Goal: Contribute content: Add original content to the website for others to see

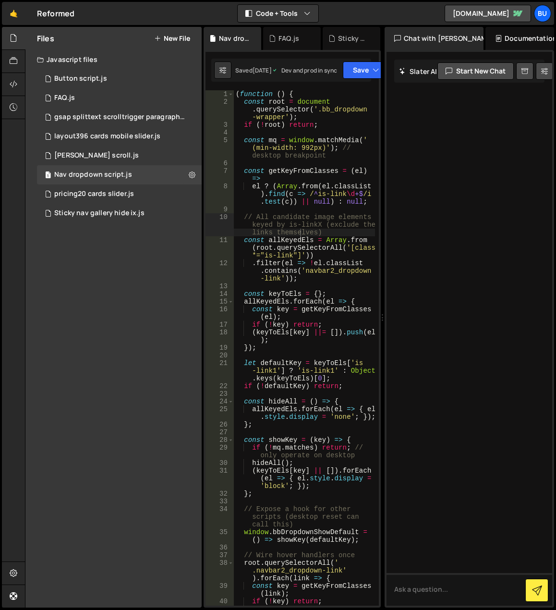
click at [69, 371] on div "Files New File Javascript files 1 Button script.js 0 1 FAQ.js 0 1 gsap splittex…" at bounding box center [113, 317] width 176 height 580
click at [143, 267] on div "Files New File Javascript files 1 Button script.js 0 1 FAQ.js 0 1 gsap splittex…" at bounding box center [113, 317] width 176 height 580
click at [96, 271] on div "Files New File Javascript files 1 Button script.js 0 1 FAQ.js 0 1 gsap splittex…" at bounding box center [113, 317] width 176 height 580
click at [181, 215] on div "1 Sticky nav gallery hide ix.js 0" at bounding box center [119, 213] width 165 height 19
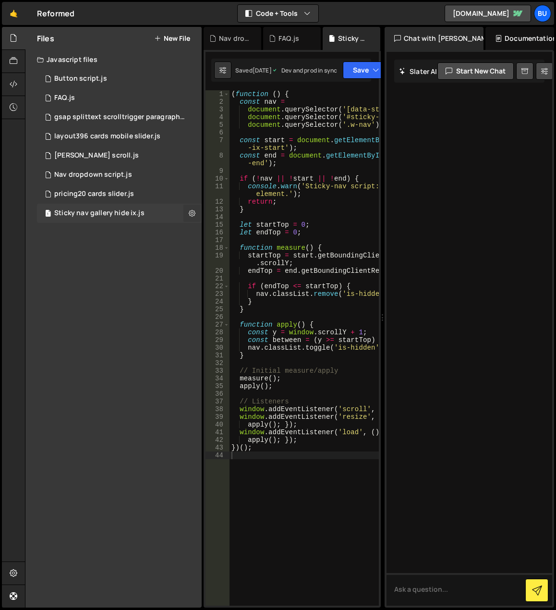
click at [193, 215] on icon at bounding box center [192, 212] width 7 height 9
type input "Sticky nav gallery hide ix"
radio input "true"
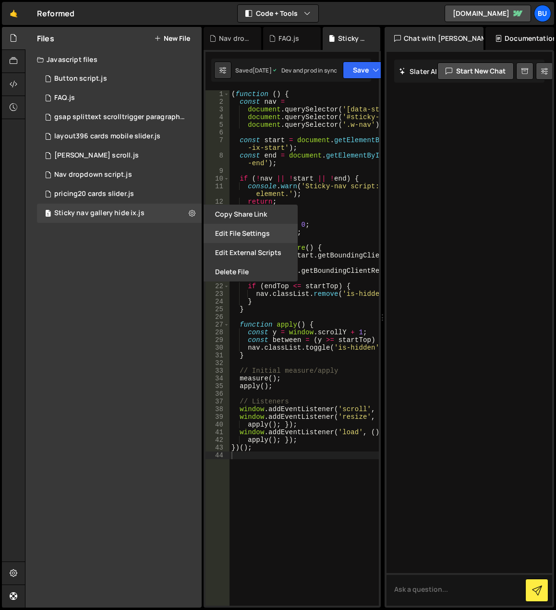
click at [237, 232] on button "Edit File Settings" at bounding box center [251, 233] width 94 height 19
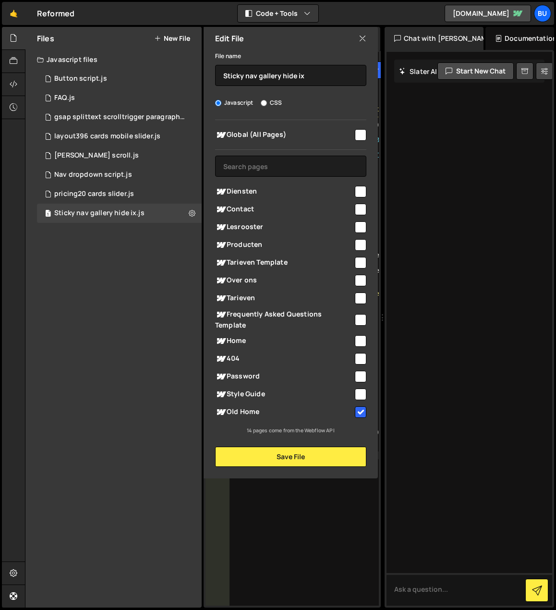
click at [361, 409] on input "checkbox" at bounding box center [361, 412] width 12 height 12
click at [332, 455] on button "Save File" at bounding box center [290, 456] width 151 height 20
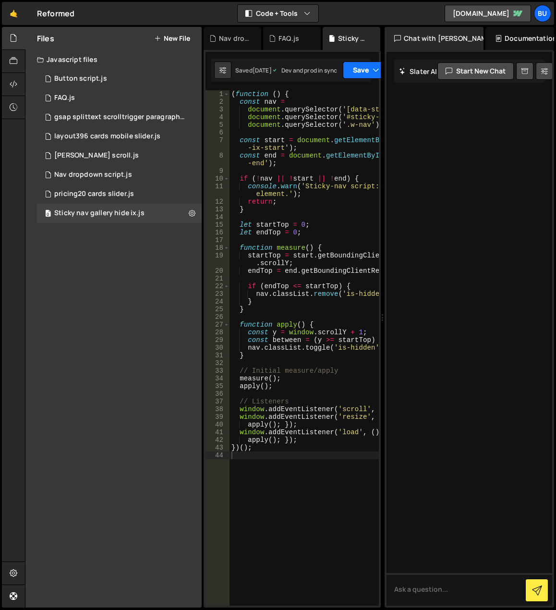
click at [369, 68] on button "Save" at bounding box center [366, 69] width 47 height 17
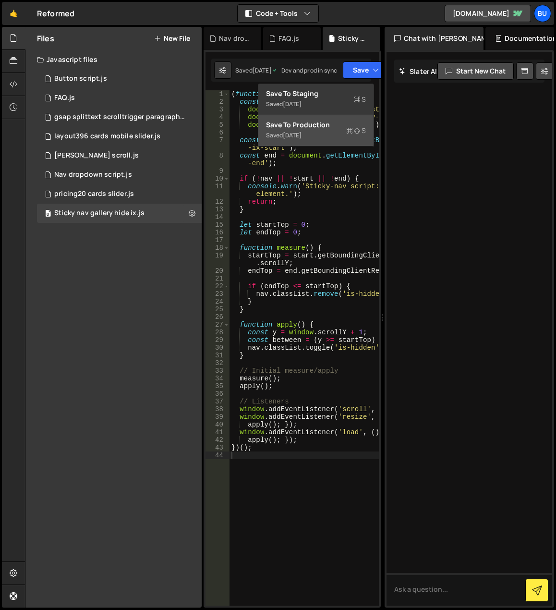
click at [332, 132] on div "Saved [DATE]" at bounding box center [316, 136] width 100 height 12
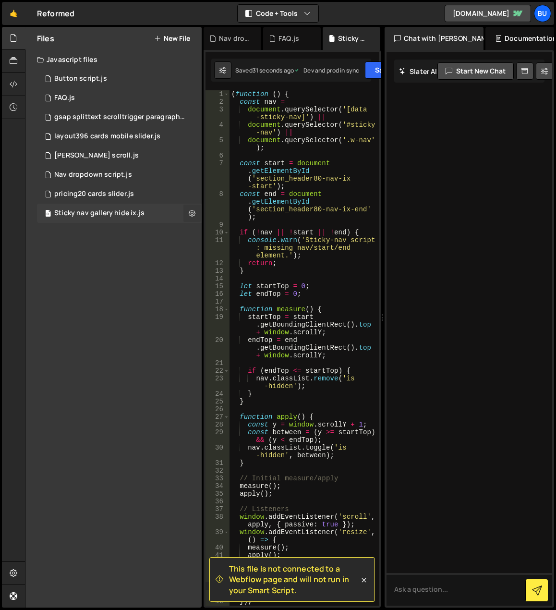
click at [191, 211] on icon at bounding box center [192, 212] width 7 height 9
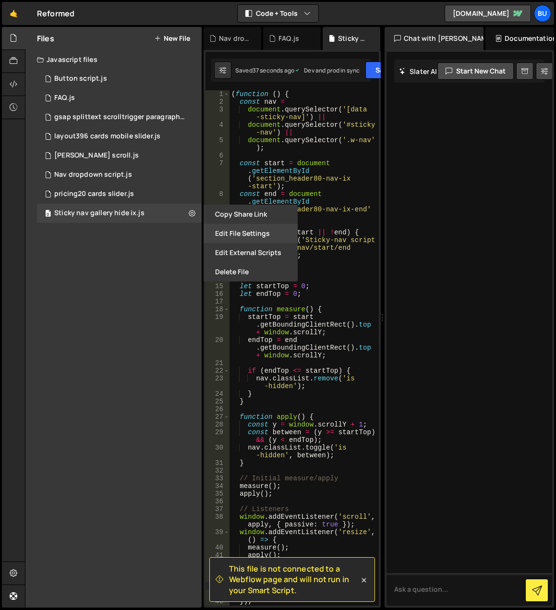
click at [236, 233] on button "Edit File Settings" at bounding box center [251, 233] width 94 height 19
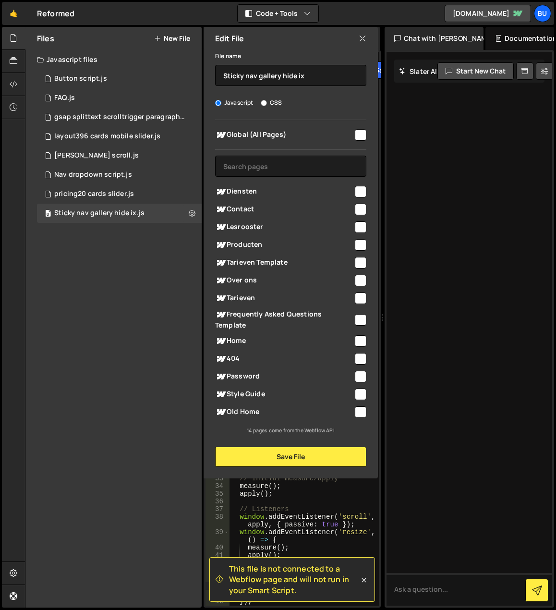
click at [363, 407] on input "checkbox" at bounding box center [361, 412] width 12 height 12
checkbox input "true"
click at [322, 459] on button "Save File" at bounding box center [290, 456] width 151 height 20
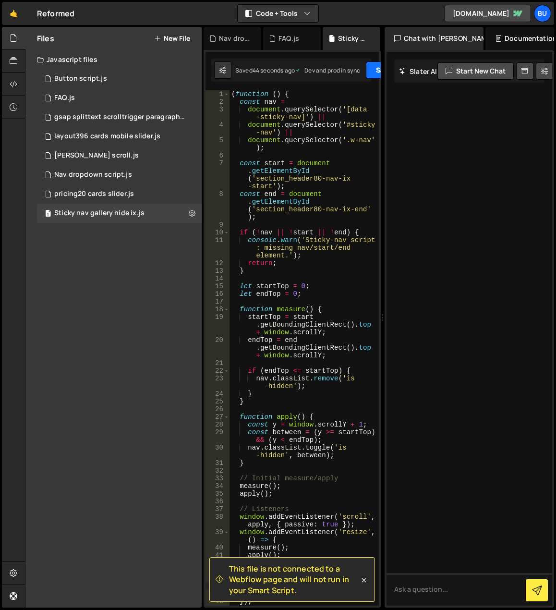
click at [371, 72] on button "Save" at bounding box center [389, 69] width 47 height 17
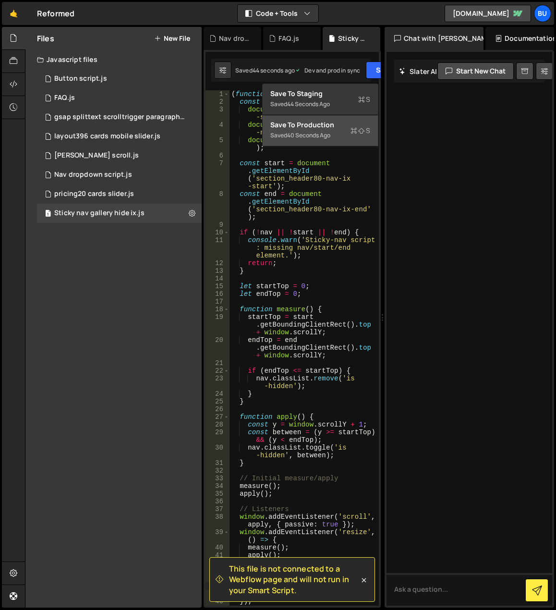
click at [357, 127] on icon at bounding box center [353, 131] width 7 height 10
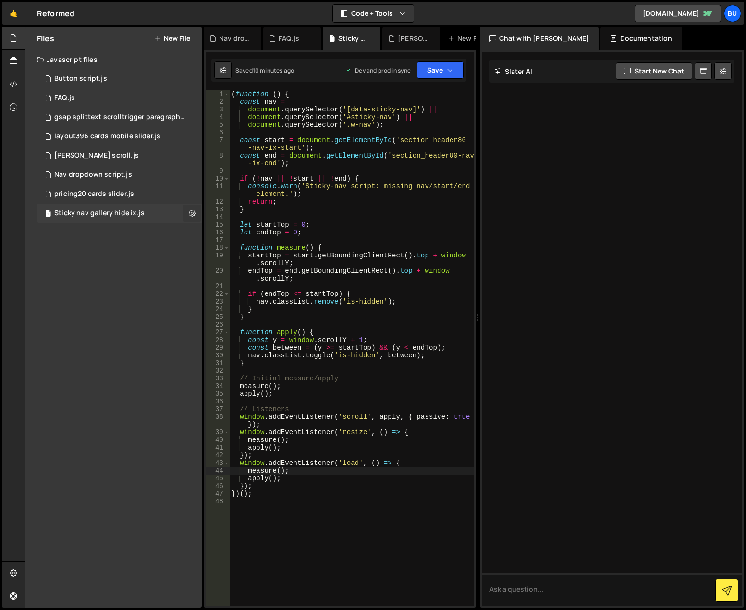
click at [190, 211] on icon at bounding box center [192, 212] width 7 height 9
type input "Sticky nav gallery hide ix"
radio input "true"
checkbox input "true"
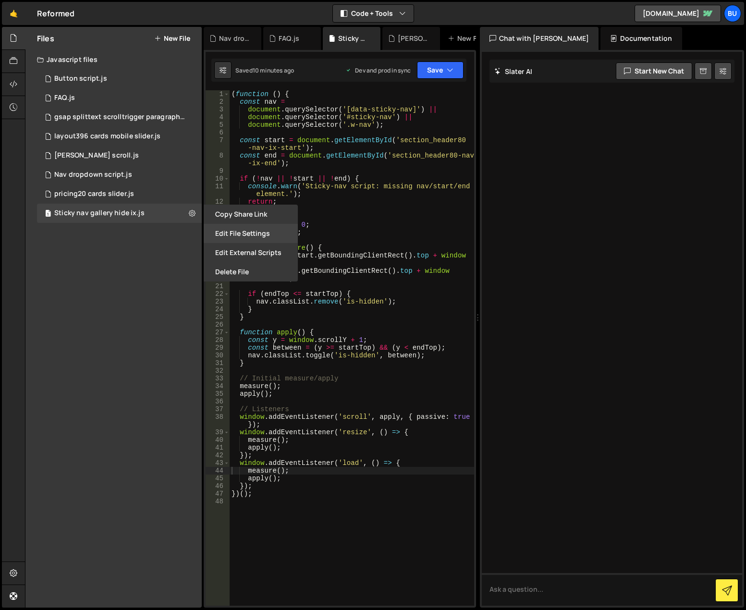
click at [213, 235] on button "Edit File Settings" at bounding box center [251, 233] width 94 height 19
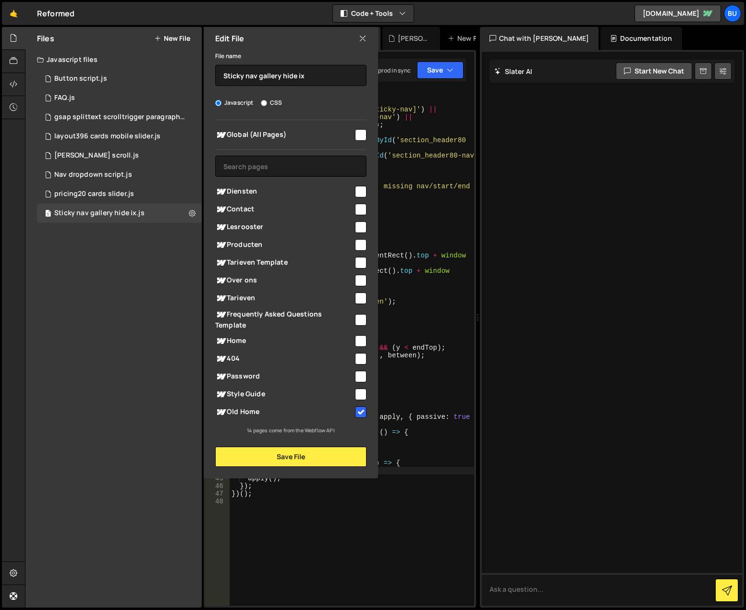
drag, startPoint x: 363, startPoint y: 411, endPoint x: 174, endPoint y: 381, distance: 192.1
click at [175, 381] on div "Files New File Javascript files 1 Button script.js 0 1 FAQ.js 0 1 gsap splittex…" at bounding box center [113, 317] width 176 height 580
click at [173, 380] on div "Files New File Javascript files 1 Button script.js 0 1 FAQ.js 0 1 gsap splittex…" at bounding box center [113, 317] width 176 height 580
click at [362, 39] on icon at bounding box center [363, 38] width 8 height 11
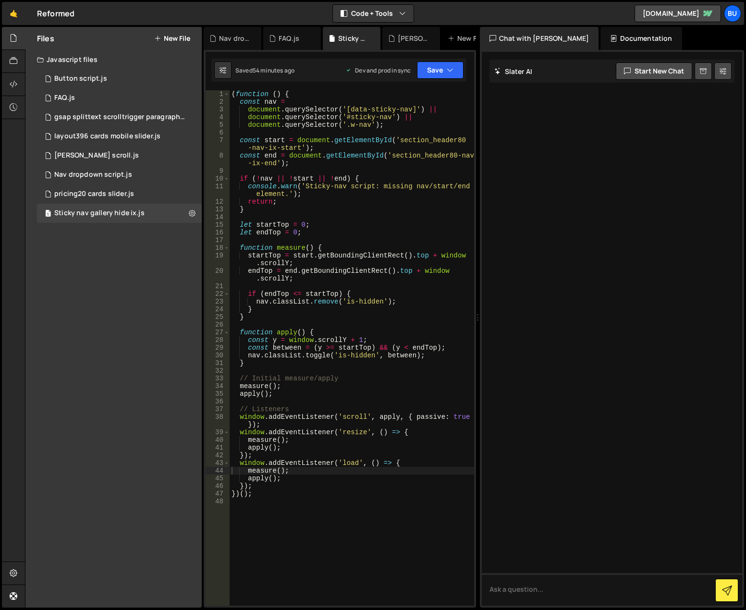
type textarea "measure();"
click at [340, 386] on div "( function ( ) { const nav = document . querySelector ( '[data-sticky-nav]' ) |…" at bounding box center [351, 355] width 244 height 530
click at [111, 94] on div "1 FAQ.js 0" at bounding box center [119, 97] width 165 height 19
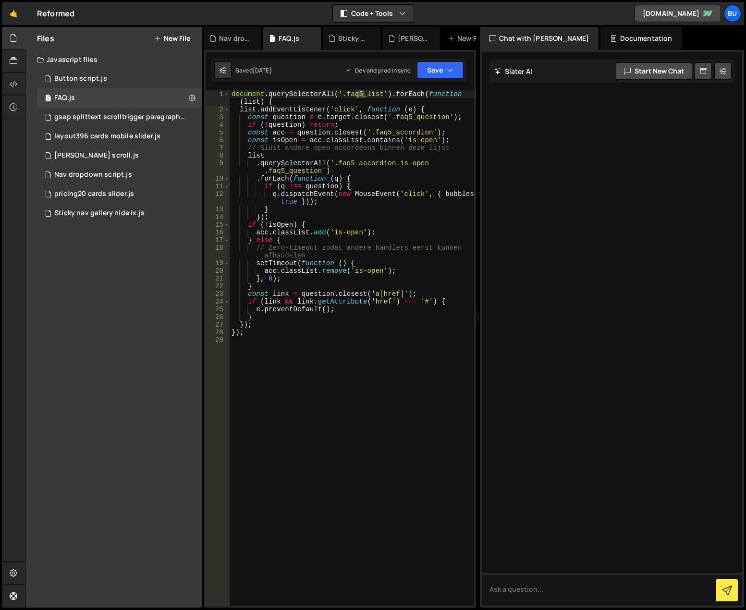
click at [362, 356] on div "document . querySelectorAll ( '.faq5_list' ) . forEach ( function ( list ) { li…" at bounding box center [353, 359] width 249 height 538
type textarea "});"
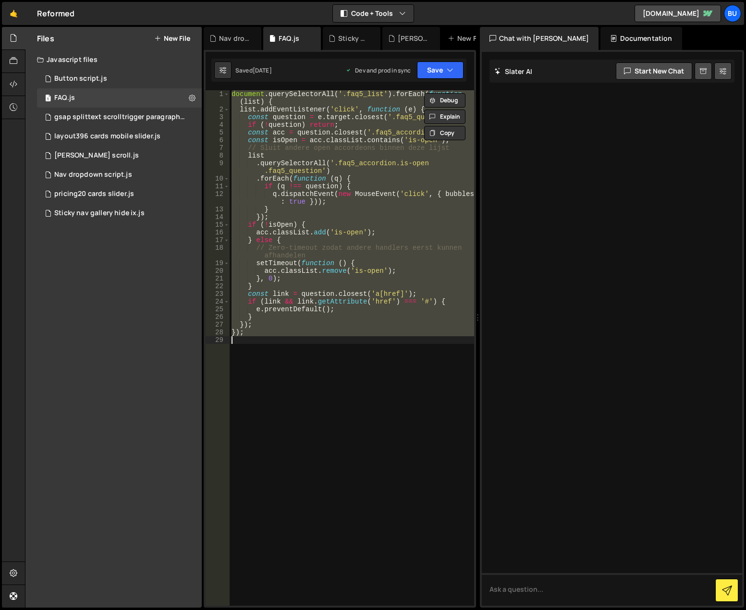
click at [362, 353] on div "document . querySelectorAll ( '.faq5_list' ) . forEach ( function ( list ) { li…" at bounding box center [351, 347] width 244 height 515
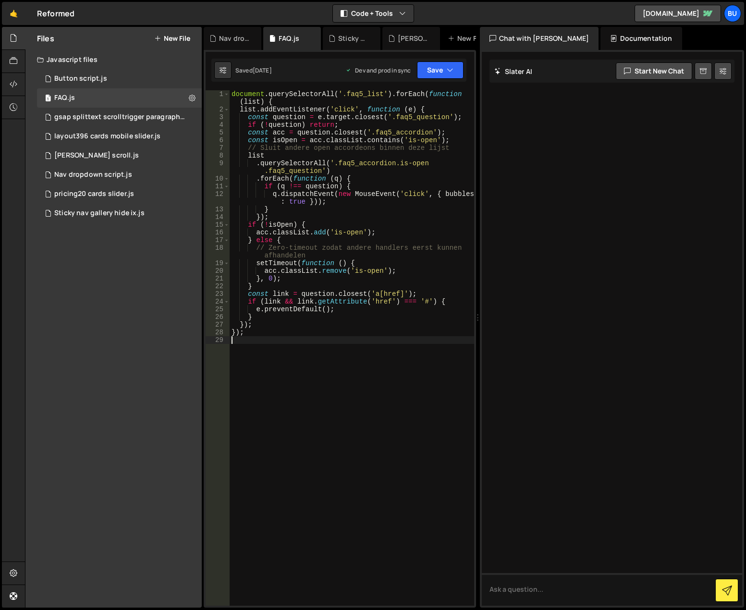
click at [289, 353] on div "document . querySelectorAll ( '.faq5_list' ) . forEach ( function ( list ) { li…" at bounding box center [351, 359] width 244 height 538
click at [343, 421] on div "document . querySelectorAll ( '.faq5_list' ) . forEach ( function ( list ) { li…" at bounding box center [351, 359] width 244 height 538
click at [304, 360] on div "document . querySelectorAll ( '.faq5_list' ) . forEach ( function ( list ) { li…" at bounding box center [351, 359] width 244 height 538
click at [280, 205] on div "document . querySelectorAll ( '.faq5_list' ) . forEach ( function ( list ) { li…" at bounding box center [351, 359] width 244 height 538
type textarea "q.dispatchEvent(new MouseEvent('click', { bubbles: true }));"
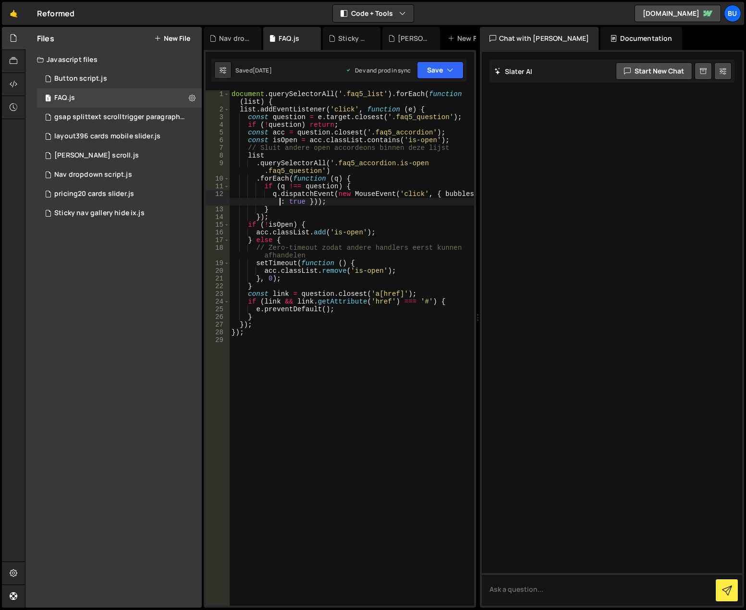
click at [329, 348] on div "document . querySelectorAll ( '.faq5_list' ) . forEach ( function ( list ) { li…" at bounding box center [351, 359] width 244 height 538
click at [451, 369] on div "document . querySelectorAll ( '.faq5_list' ) . forEach ( function ( list ) { li…" at bounding box center [351, 359] width 244 height 538
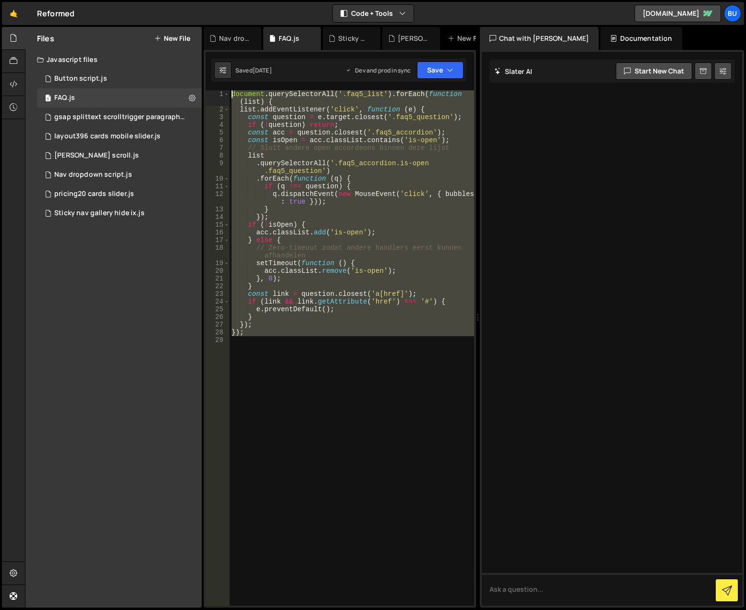
drag, startPoint x: 376, startPoint y: 367, endPoint x: 215, endPoint y: 106, distance: 306.9
click at [198, 85] on div "Files New File Javascript files 1 Button script.js 0 1 FAQ.js 0 1 gsap splittex…" at bounding box center [385, 317] width 721 height 581
type textarea "document.querySelectorAll('.faq5_list').forEach(function (list) { list.addEvent…"
click at [394, 410] on div "document . querySelectorAll ( '.faq5_list' ) . forEach ( function ( list ) { li…" at bounding box center [351, 347] width 244 height 515
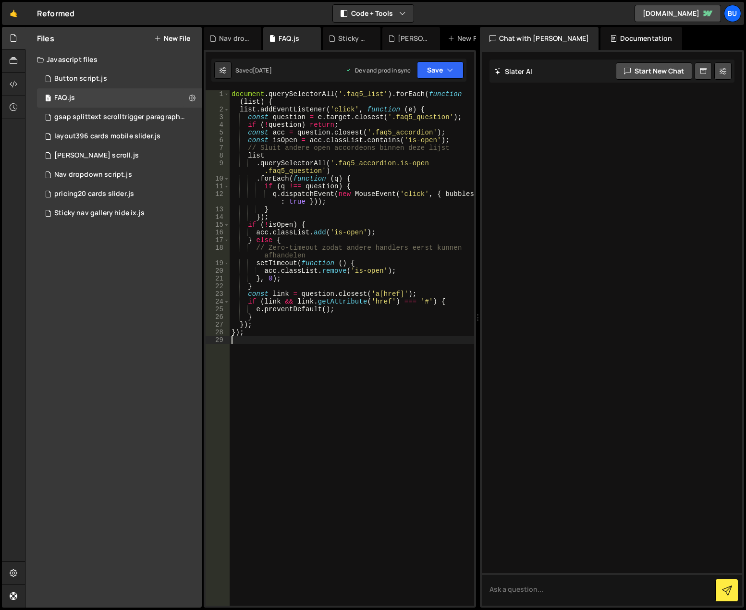
click at [389, 369] on div "document . querySelectorAll ( '.faq5_list' ) . forEach ( function ( list ) { li…" at bounding box center [351, 359] width 244 height 538
click at [342, 372] on div "document . querySelectorAll ( '.faq5_list' ) . forEach ( function ( list ) { li…" at bounding box center [351, 359] width 244 height 538
click at [345, 369] on div "document . querySelectorAll ( '.faq5_list' ) . forEach ( function ( list ) { li…" at bounding box center [351, 359] width 244 height 538
type textarea "});"
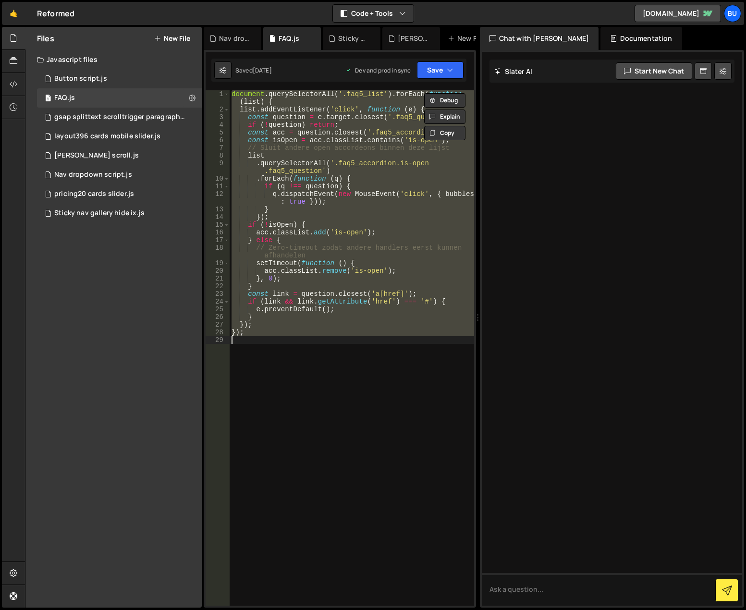
click at [351, 425] on div "document . querySelectorAll ( '.faq5_list' ) . forEach ( function ( list ) { li…" at bounding box center [351, 347] width 244 height 515
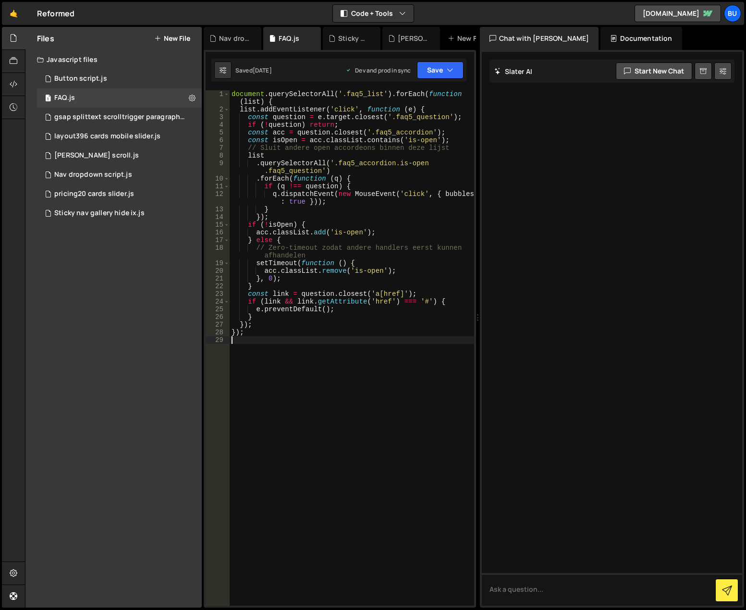
click at [368, 401] on div "document . querySelectorAll ( '.faq5_list' ) . forEach ( function ( list ) { li…" at bounding box center [351, 359] width 244 height 538
type textarea "});"
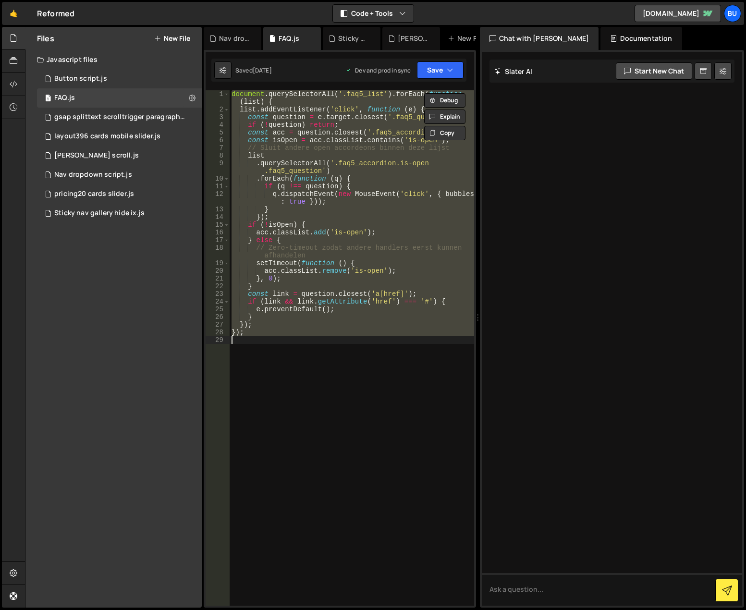
click at [364, 377] on div "document . querySelectorAll ( '.faq5_list' ) . forEach ( function ( list ) { li…" at bounding box center [351, 347] width 244 height 515
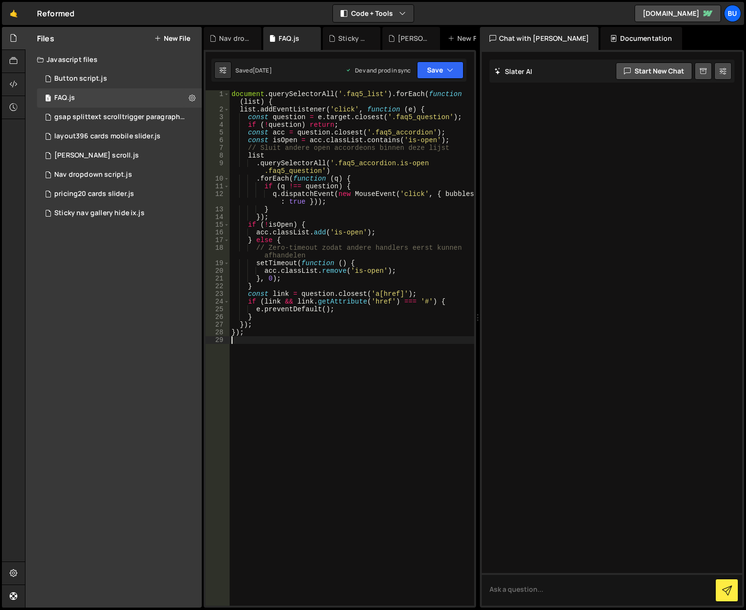
click at [353, 400] on div "document . querySelectorAll ( '.faq5_list' ) . forEach ( function ( list ) { li…" at bounding box center [351, 359] width 244 height 538
click at [318, 361] on div "document . querySelectorAll ( '.faq5_list' ) . forEach ( function ( list ) { li…" at bounding box center [351, 359] width 244 height 538
click at [193, 97] on icon at bounding box center [192, 97] width 7 height 9
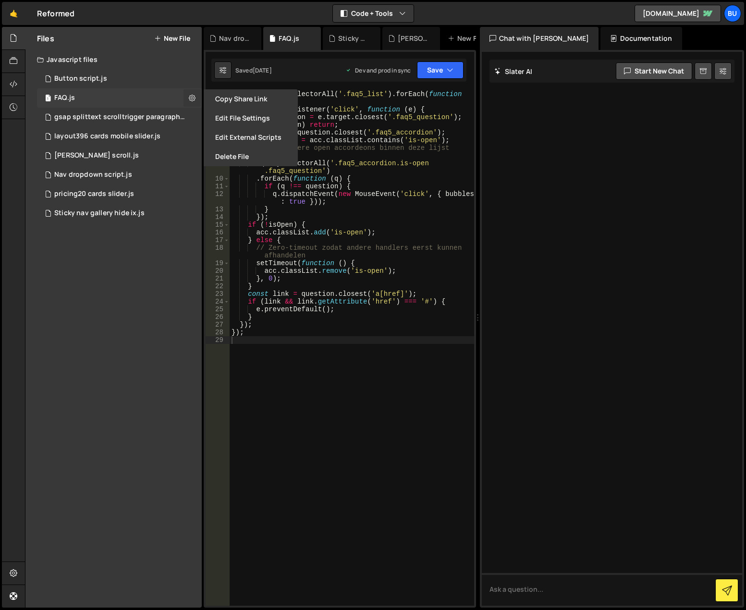
type input "FAQ"
radio input "true"
click at [228, 121] on button "Edit File Settings" at bounding box center [251, 117] width 94 height 19
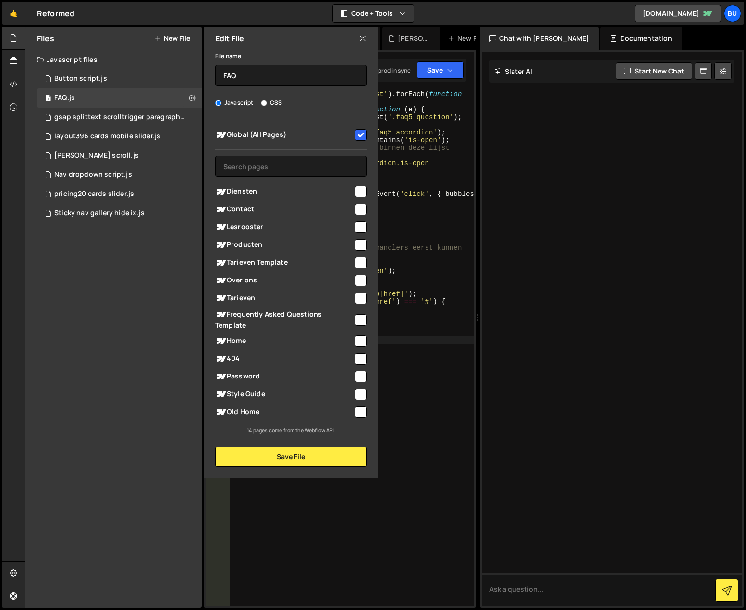
click at [357, 139] on input "checkbox" at bounding box center [361, 135] width 12 height 12
checkbox input "false"
click at [282, 460] on button "Save File" at bounding box center [290, 456] width 151 height 20
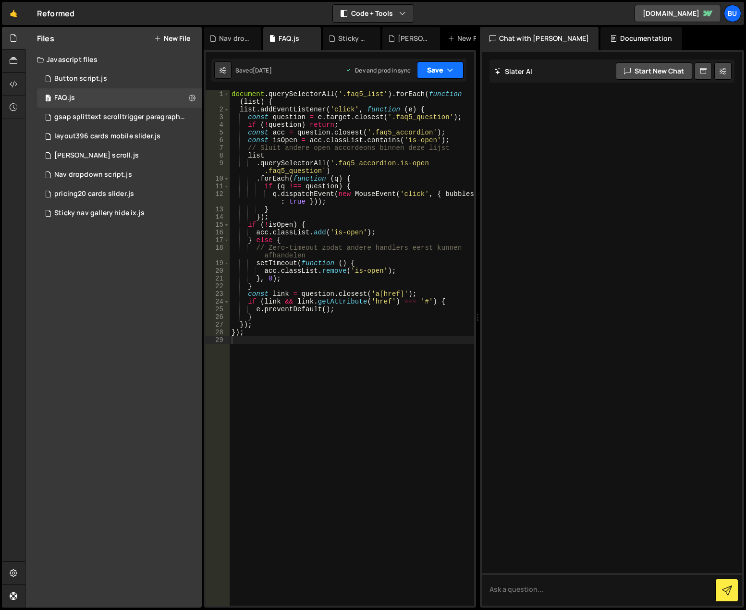
click at [448, 68] on icon "button" at bounding box center [449, 70] width 7 height 10
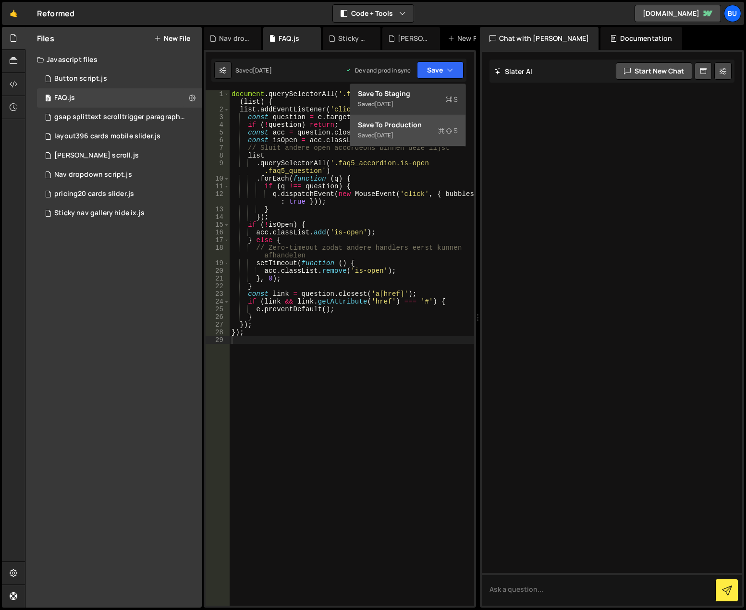
click at [433, 129] on div "Save to Production S" at bounding box center [408, 125] width 100 height 10
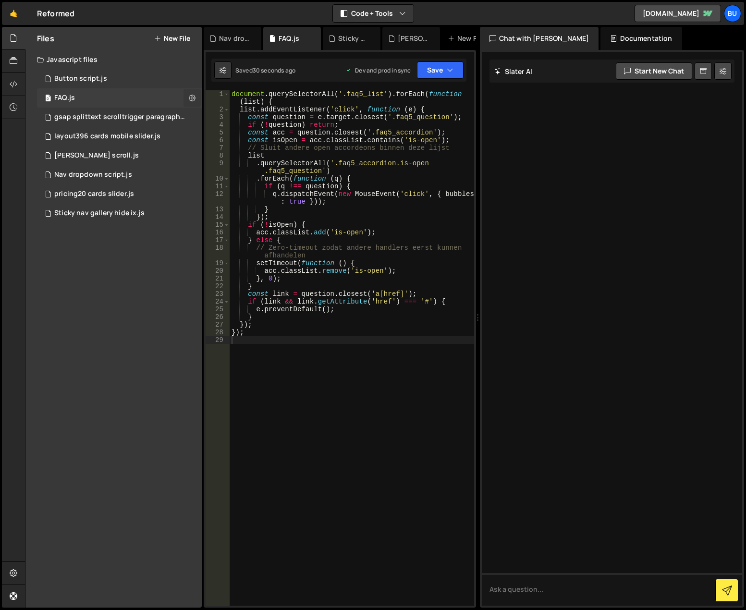
click at [190, 97] on icon at bounding box center [192, 97] width 7 height 9
type input "FAQ"
radio input "true"
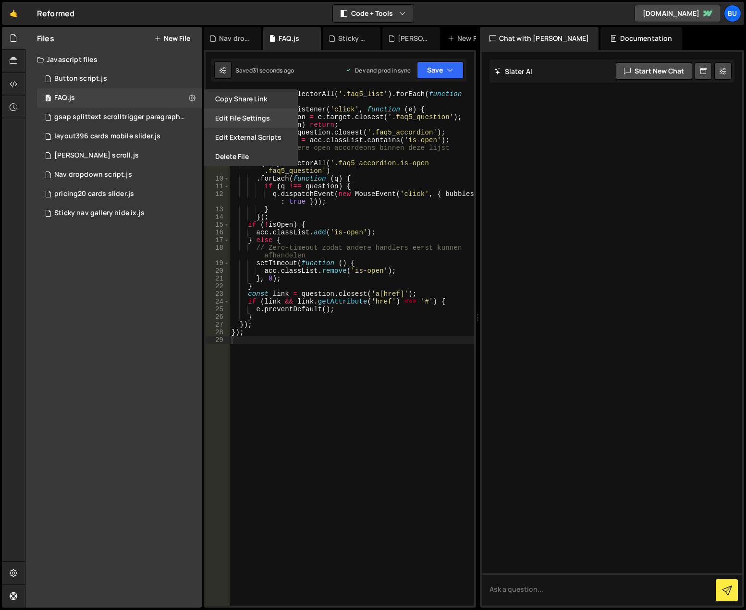
click at [216, 115] on button "Edit File Settings" at bounding box center [251, 117] width 94 height 19
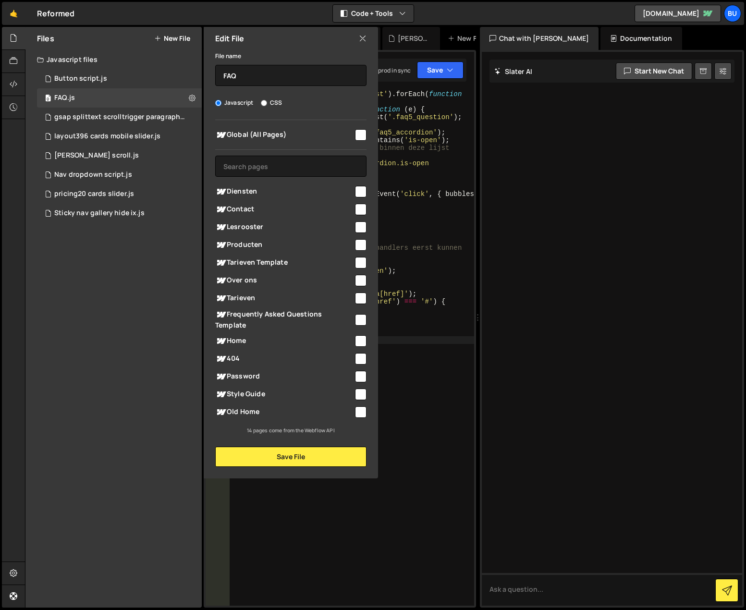
click at [362, 137] on input "checkbox" at bounding box center [361, 135] width 12 height 12
checkbox input "true"
click at [299, 455] on button "Save File" at bounding box center [290, 456] width 151 height 20
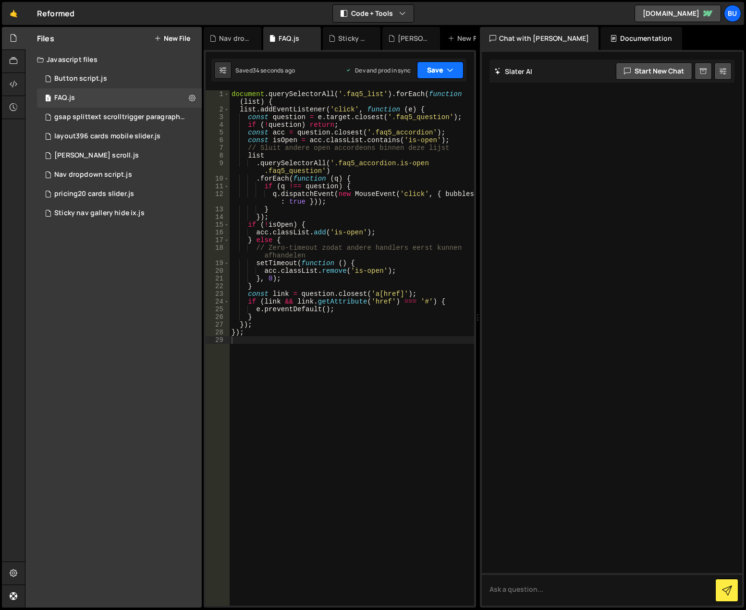
click at [428, 75] on button "Save" at bounding box center [440, 69] width 47 height 17
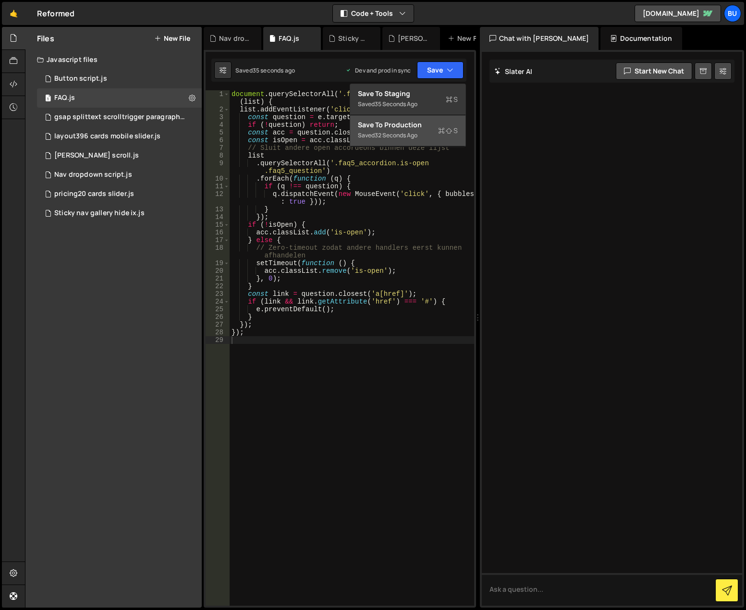
click at [429, 132] on div "Saved 32 seconds ago" at bounding box center [408, 136] width 100 height 12
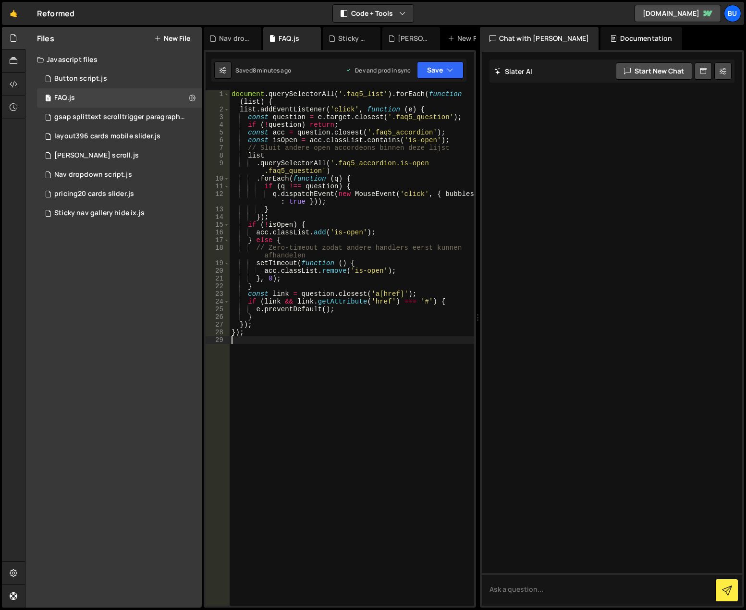
click at [349, 340] on div "document . querySelectorAll ( '.faq5_list' ) . forEach ( function ( list ) { li…" at bounding box center [351, 359] width 244 height 538
click at [439, 71] on button "Save" at bounding box center [440, 69] width 47 height 17
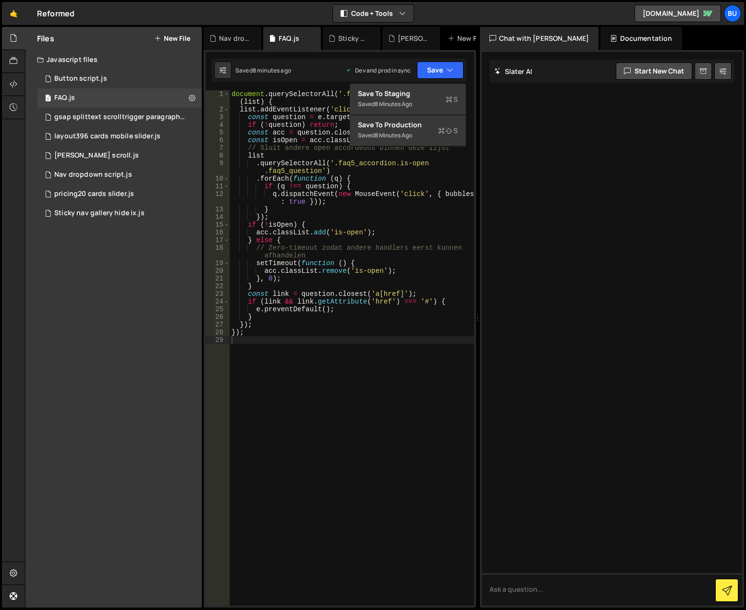
click at [394, 254] on div "document . querySelectorAll ( '.faq5_list' ) . forEach ( function ( list ) { li…" at bounding box center [351, 359] width 244 height 538
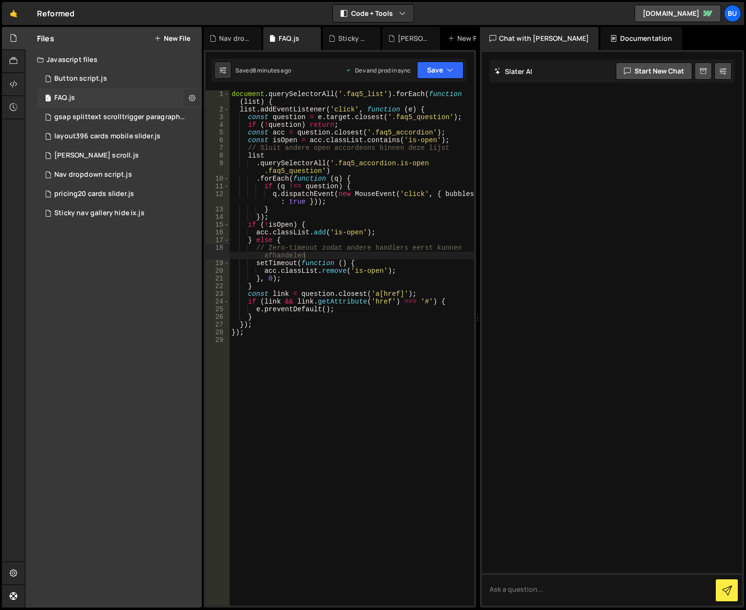
click at [189, 96] on icon at bounding box center [192, 97] width 7 height 9
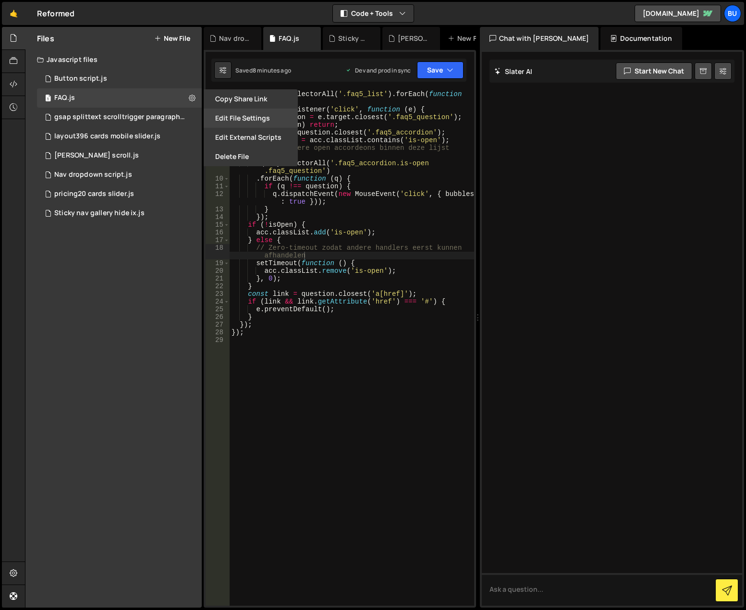
click at [214, 116] on button "Edit File Settings" at bounding box center [251, 117] width 94 height 19
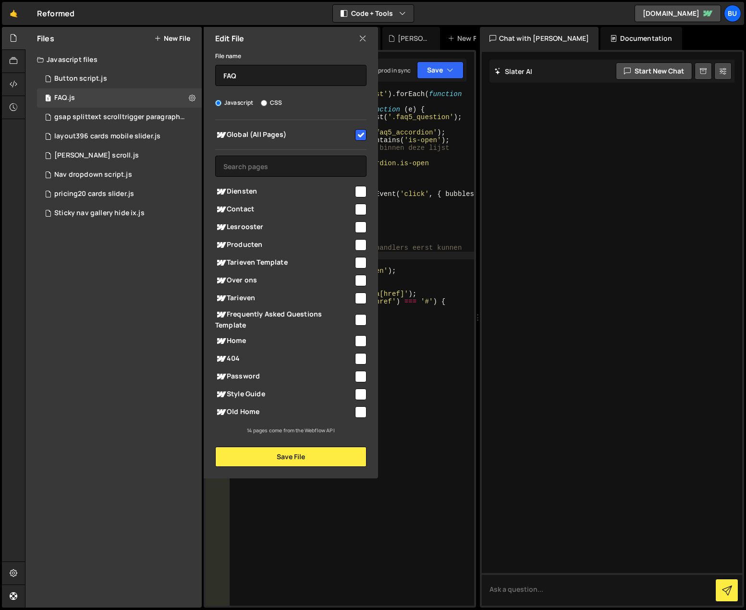
click at [476, 414] on div at bounding box center [478, 317] width 4 height 581
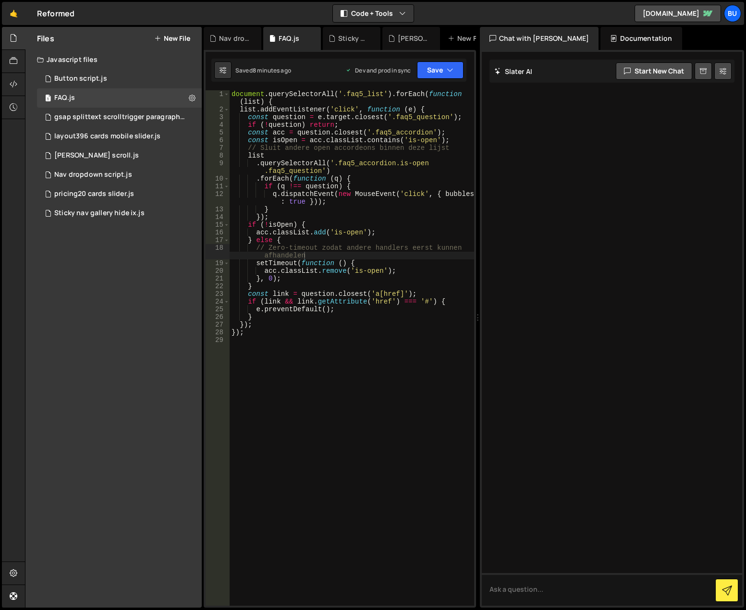
type textarea "}"
click at [356, 284] on div "document . querySelectorAll ( '.faq5_list' ) . forEach ( function ( list ) { li…" at bounding box center [351, 359] width 244 height 538
click at [382, 378] on div "document . querySelectorAll ( '.faq5_list' ) . forEach ( function ( list ) { li…" at bounding box center [351, 359] width 244 height 538
click at [115, 327] on div "Files New File Javascript files 1 Button script.js 0 1 FAQ.js 0 1 gsap splittex…" at bounding box center [113, 317] width 176 height 580
click at [115, 178] on div "Nav dropdown script.js" at bounding box center [93, 174] width 78 height 9
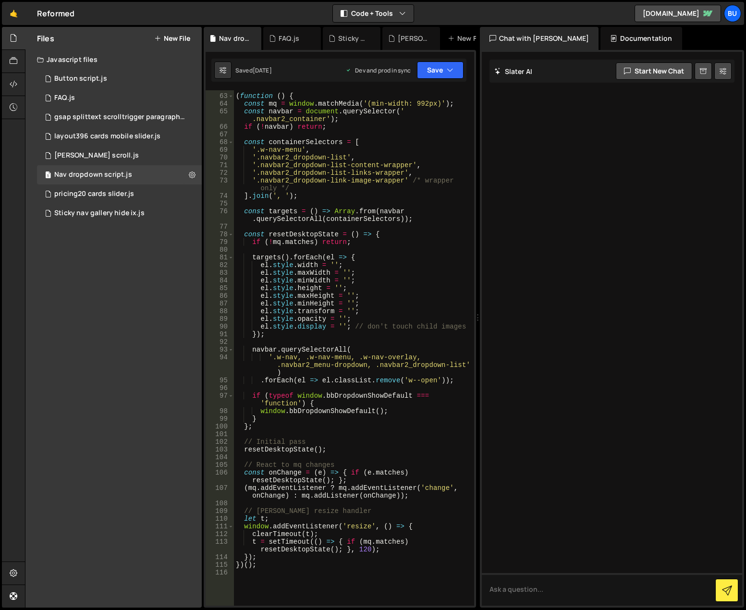
scroll to position [634, 0]
